Goal: Complete application form

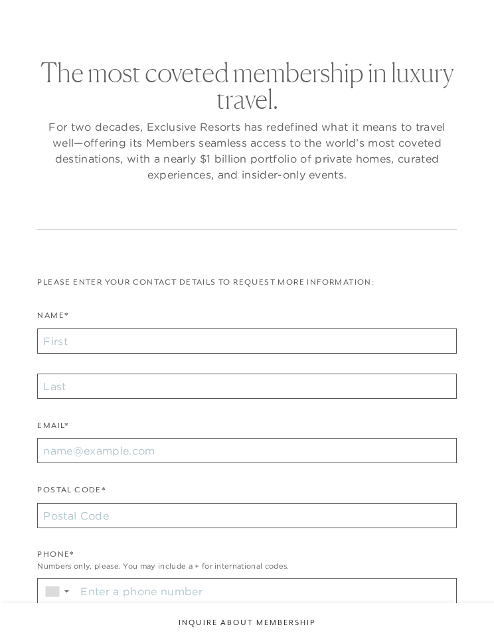
checkbox input "false"
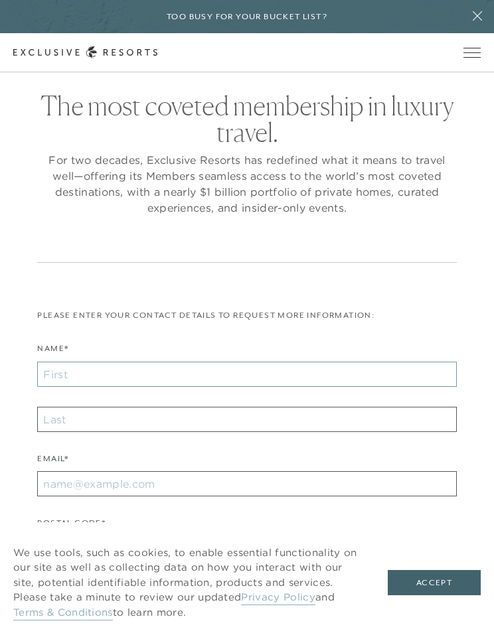
click at [192, 381] on input "Name*" at bounding box center [246, 374] width 419 height 25
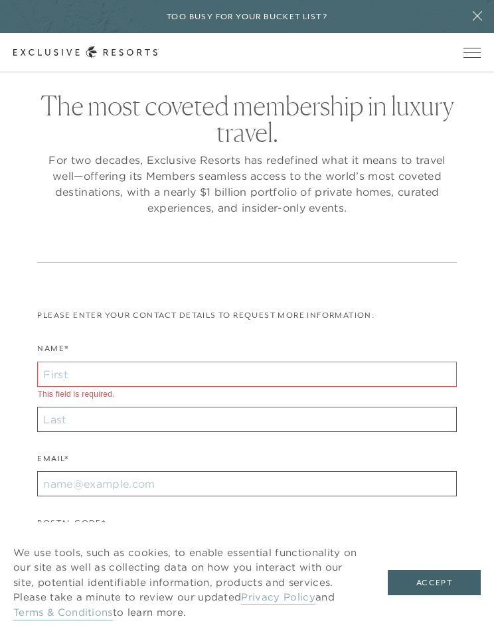
type input "[PERSON_NAME]"
type input "Ingersoll"
type input "06796"
type input "[EMAIL_ADDRESS][DOMAIN_NAME]"
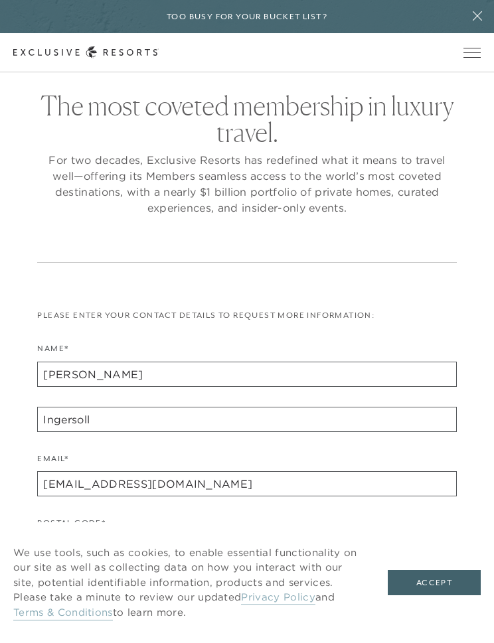
click at [447, 588] on button "Accept" at bounding box center [433, 582] width 93 height 25
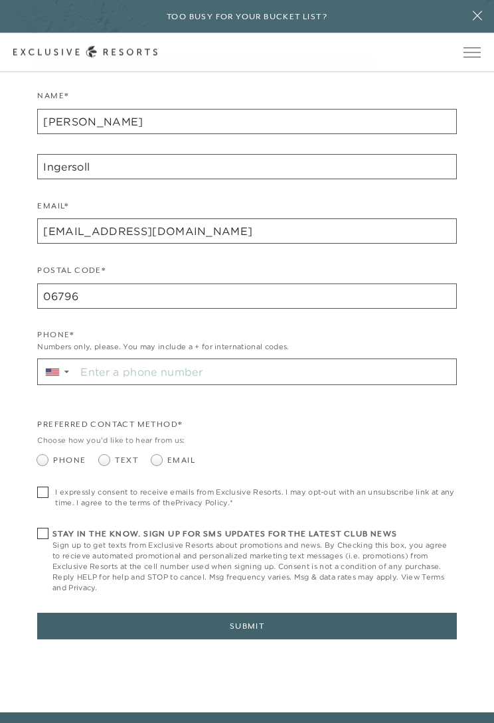
scroll to position [254, 0]
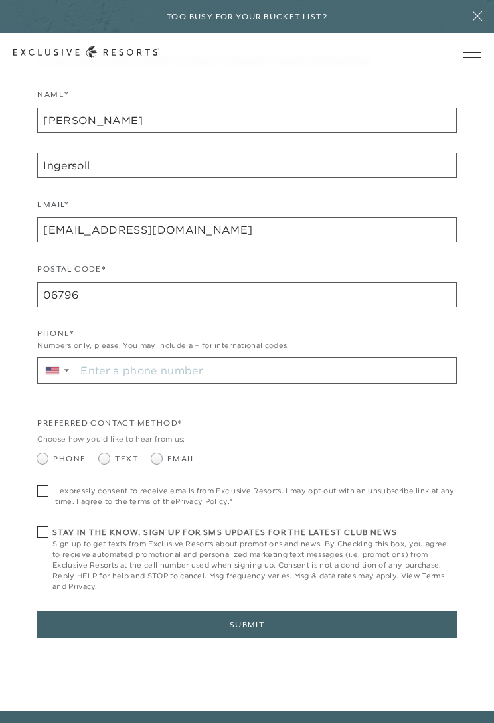
click at [167, 455] on span at bounding box center [159, 458] width 16 height 11
radio input "true"
click at [46, 493] on label "I expressly consent to receive emails from Exclusive Resorts. I may opt-out wit…" at bounding box center [246, 495] width 419 height 21
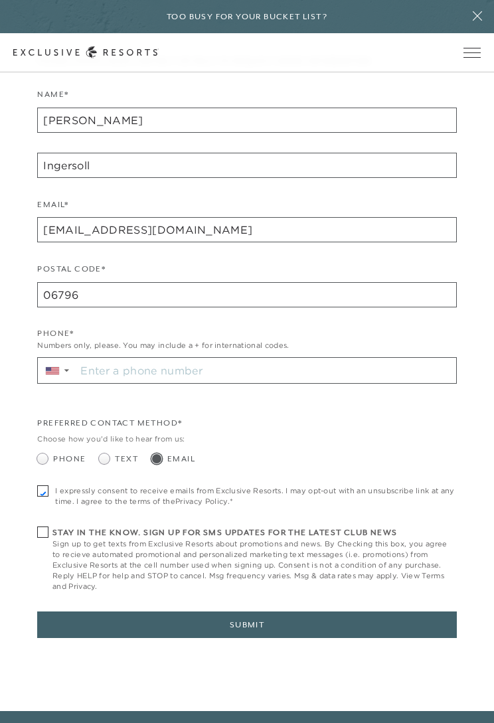
checkbox input "true"
click at [262, 623] on button "Submit" at bounding box center [246, 624] width 419 height 27
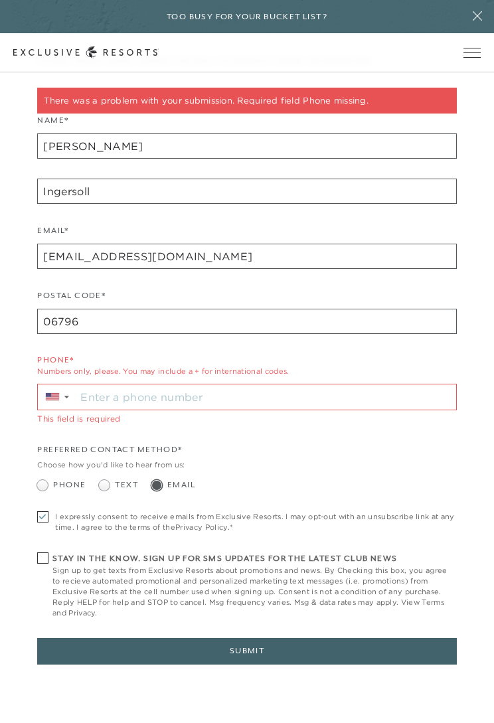
click at [161, 399] on input "Stay in the know. Sign up for sms updates for the latest club news Sign up to g…" at bounding box center [265, 396] width 379 height 25
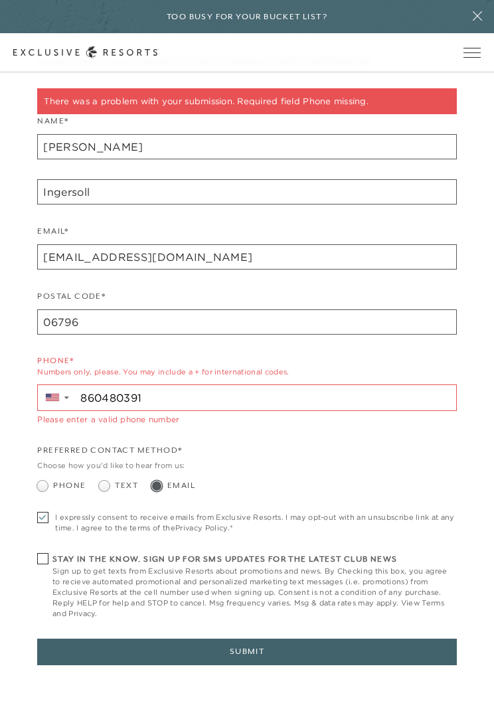
type input "[PHONE_NUMBER]"
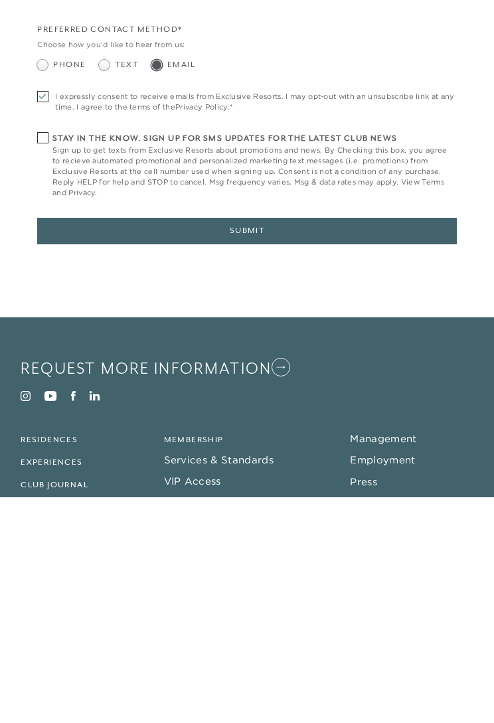
click at [249, 443] on button "Submit" at bounding box center [246, 456] width 419 height 27
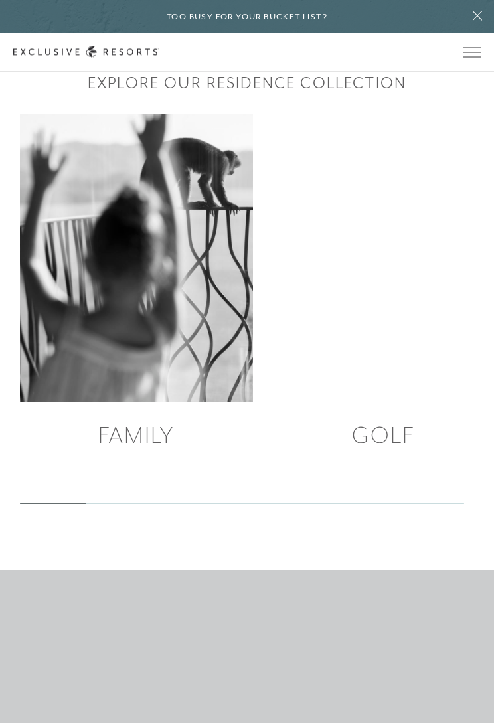
scroll to position [1087, 0]
